Goal: Task Accomplishment & Management: Use online tool/utility

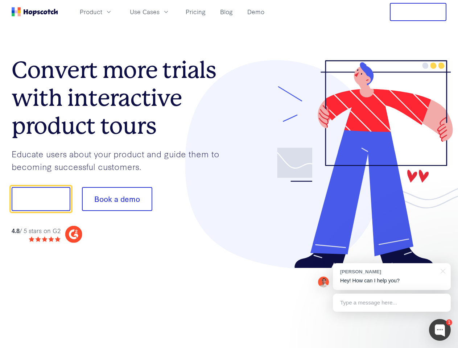
click at [229, 174] on div at bounding box center [338, 164] width 218 height 208
click at [102, 12] on span "Product" at bounding box center [91, 11] width 22 height 9
click at [160, 12] on span "Use Cases" at bounding box center [145, 11] width 30 height 9
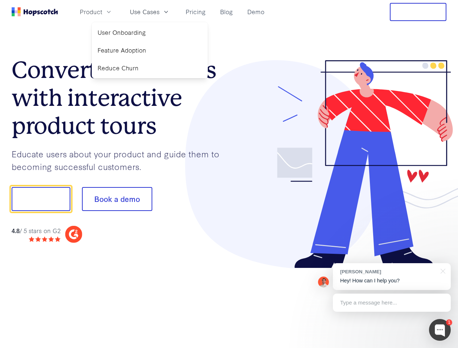
click at [418, 12] on button "Free Trial" at bounding box center [418, 12] width 57 height 18
click at [41, 199] on button "Show me!" at bounding box center [41, 199] width 59 height 24
click at [117, 199] on button "Book a demo" at bounding box center [117, 199] width 70 height 24
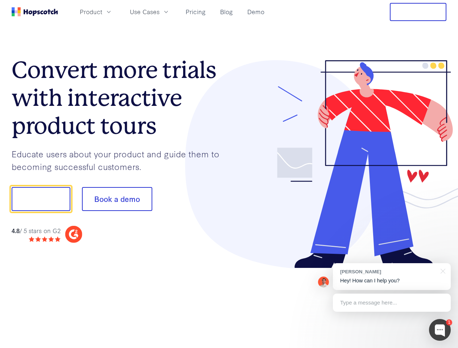
click at [440, 330] on div at bounding box center [440, 330] width 22 height 22
click at [392, 277] on div "[PERSON_NAME] Hey! How can I help you?" at bounding box center [392, 276] width 118 height 27
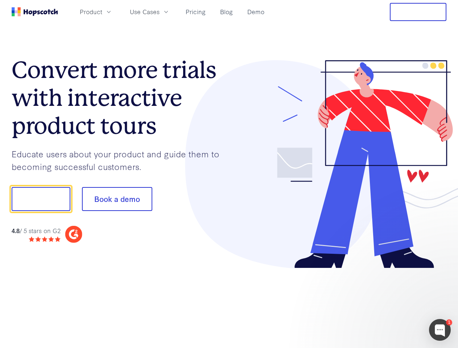
click at [442, 270] on div at bounding box center [383, 198] width 136 height 242
click at [392, 303] on div at bounding box center [383, 246] width 136 height 145
